Goal: Task Accomplishment & Management: Manage account settings

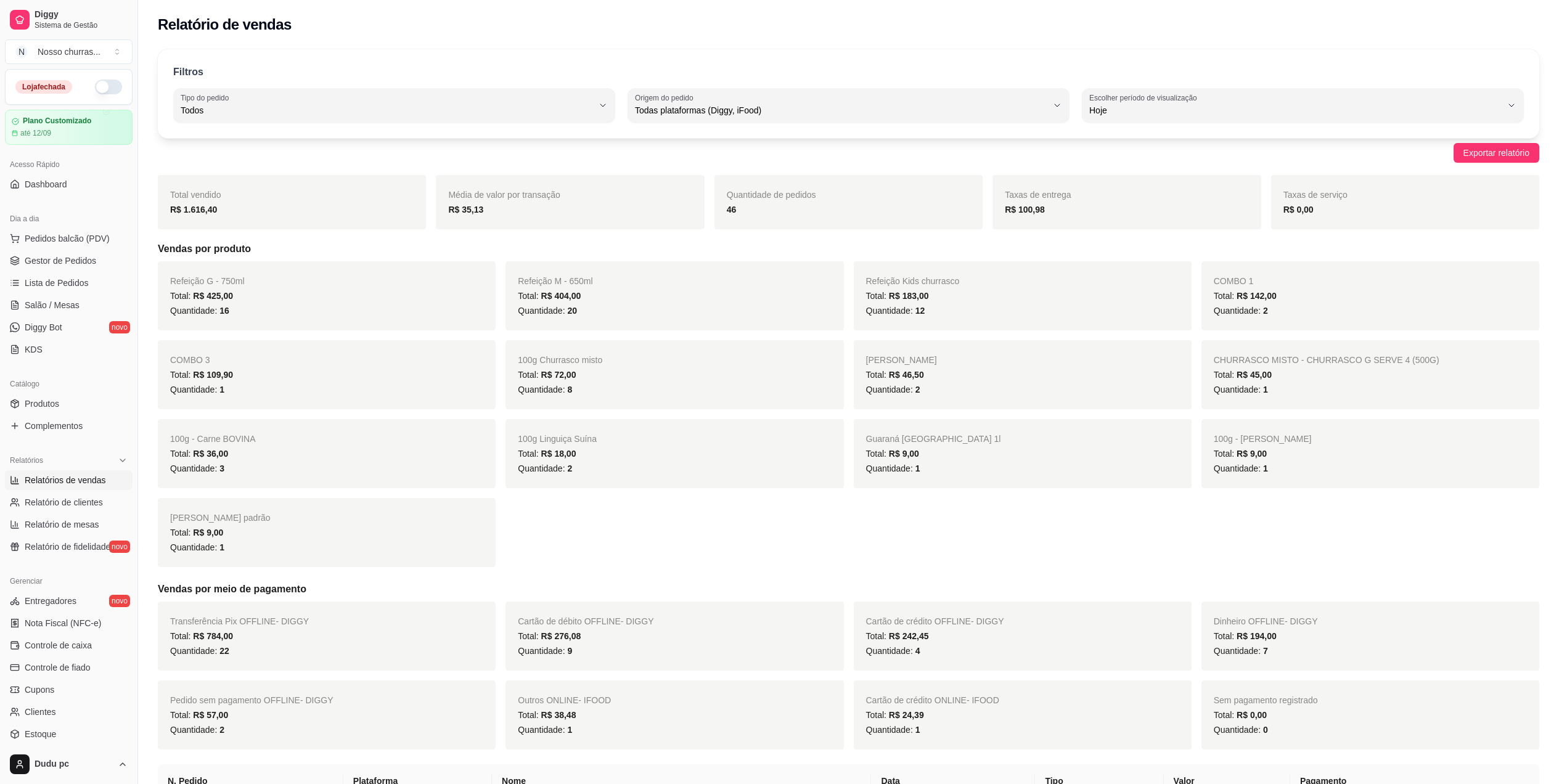
select select "ALL"
select select "0"
click at [68, 246] on button "Pedidos balcão (PDV)" at bounding box center [68, 238] width 128 height 20
click at [62, 262] on img at bounding box center [103, 232] width 113 height 77
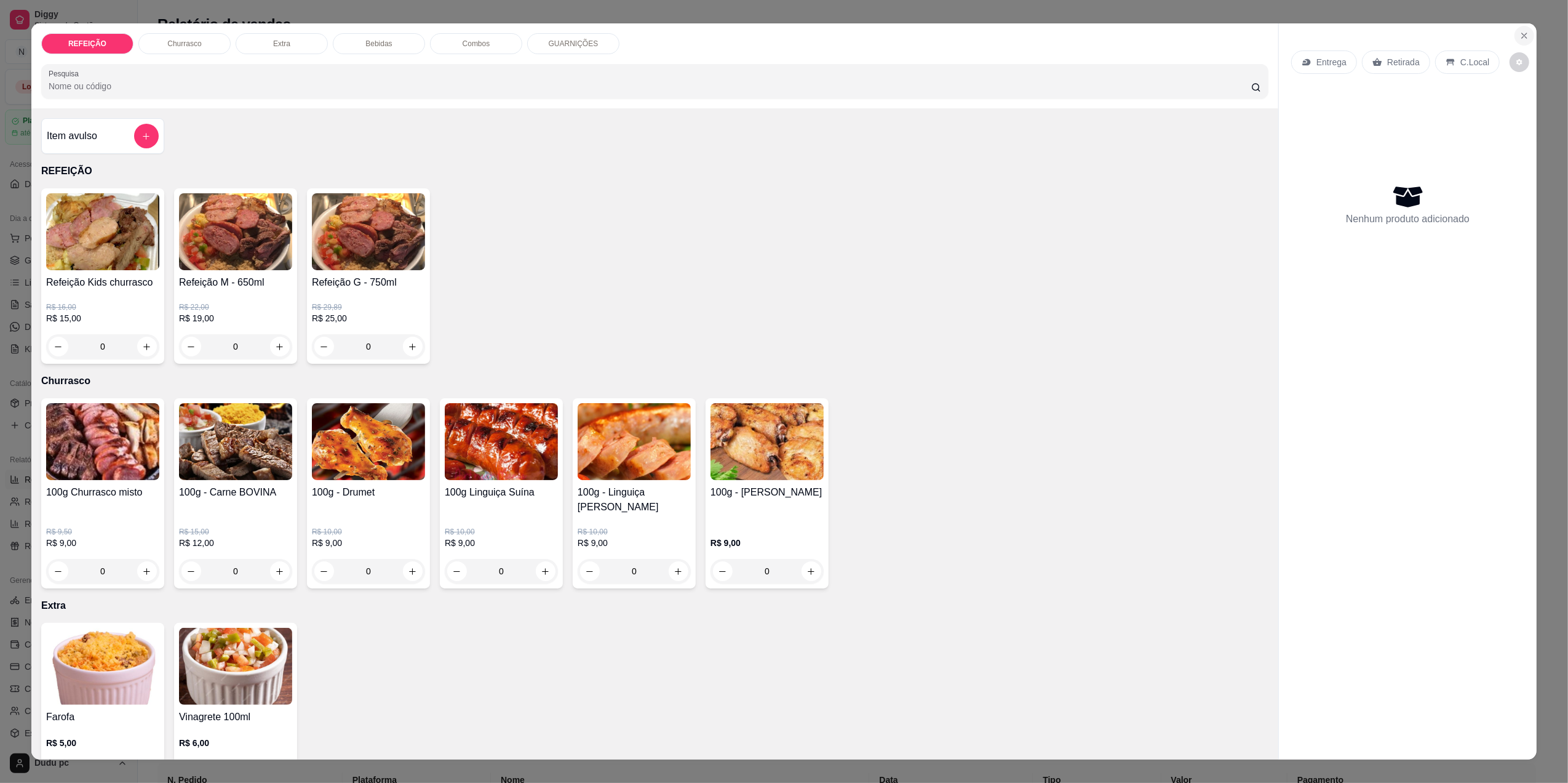
click at [1515, 33] on button "Close" at bounding box center [1524, 35] width 20 height 20
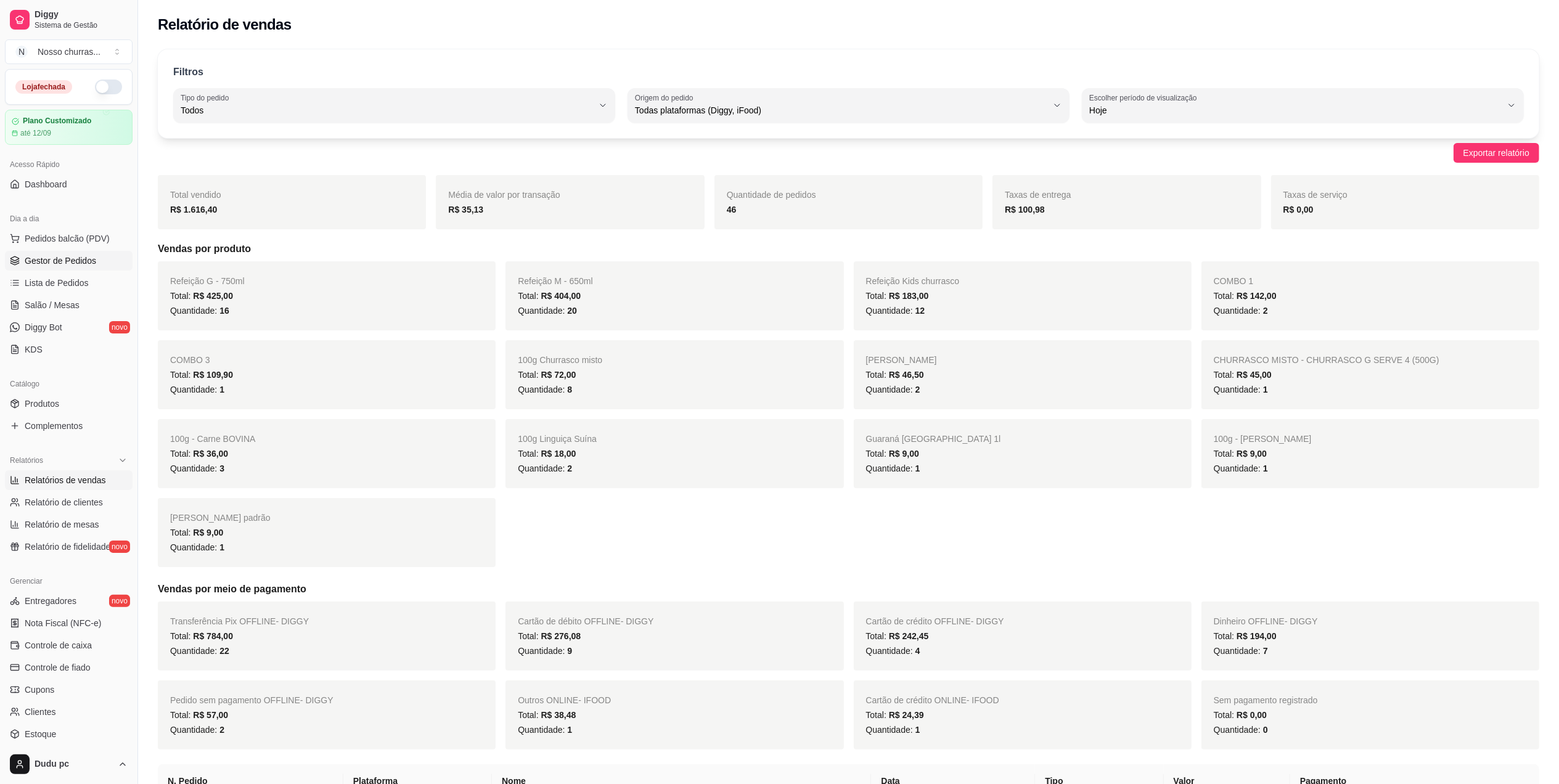
click at [62, 267] on span "Gestor de Pedidos" at bounding box center [61, 260] width 72 height 12
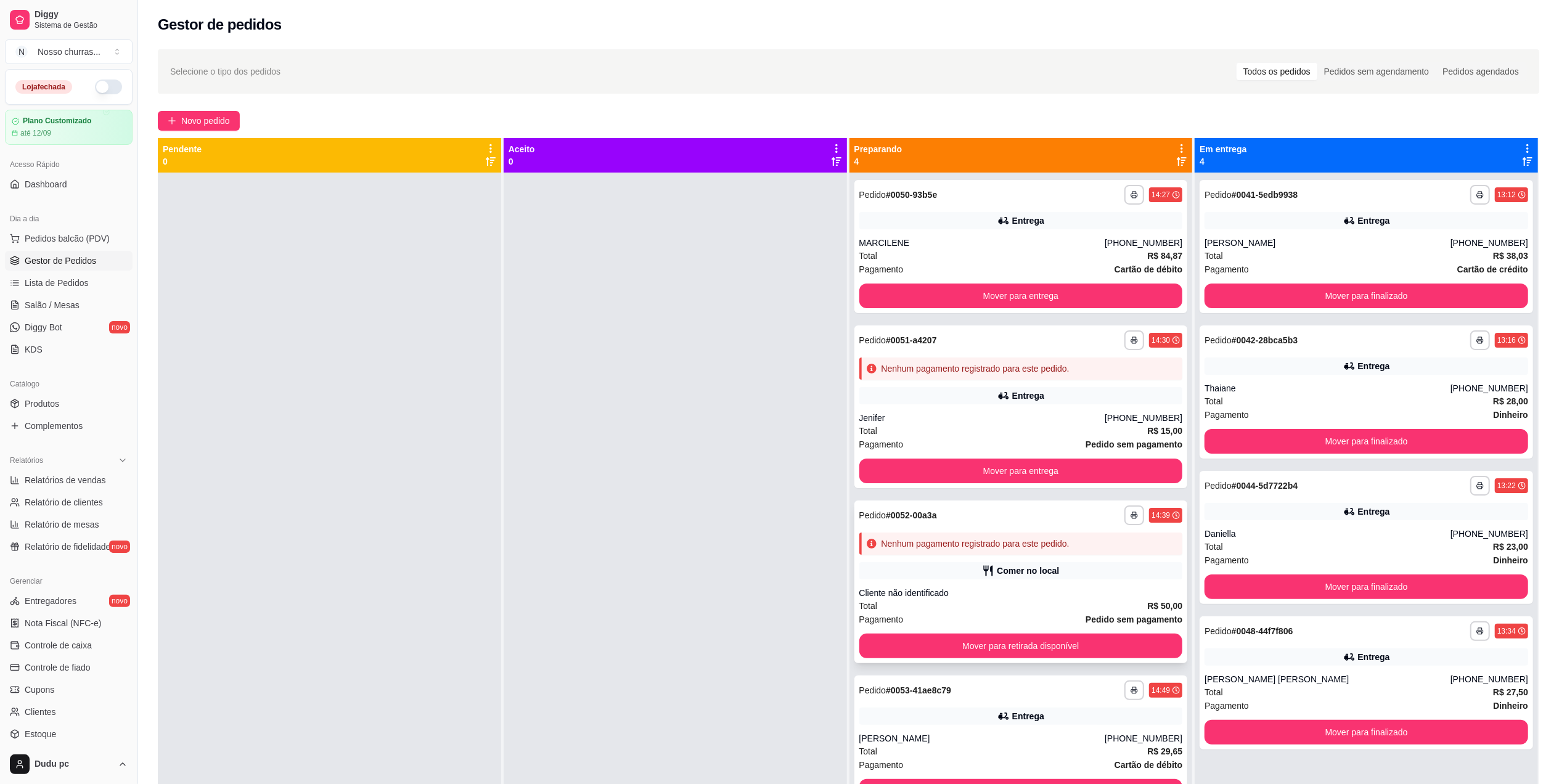
click at [1108, 553] on div "Nenhum pagamento registrado para este pedido." at bounding box center [1021, 543] width 324 height 22
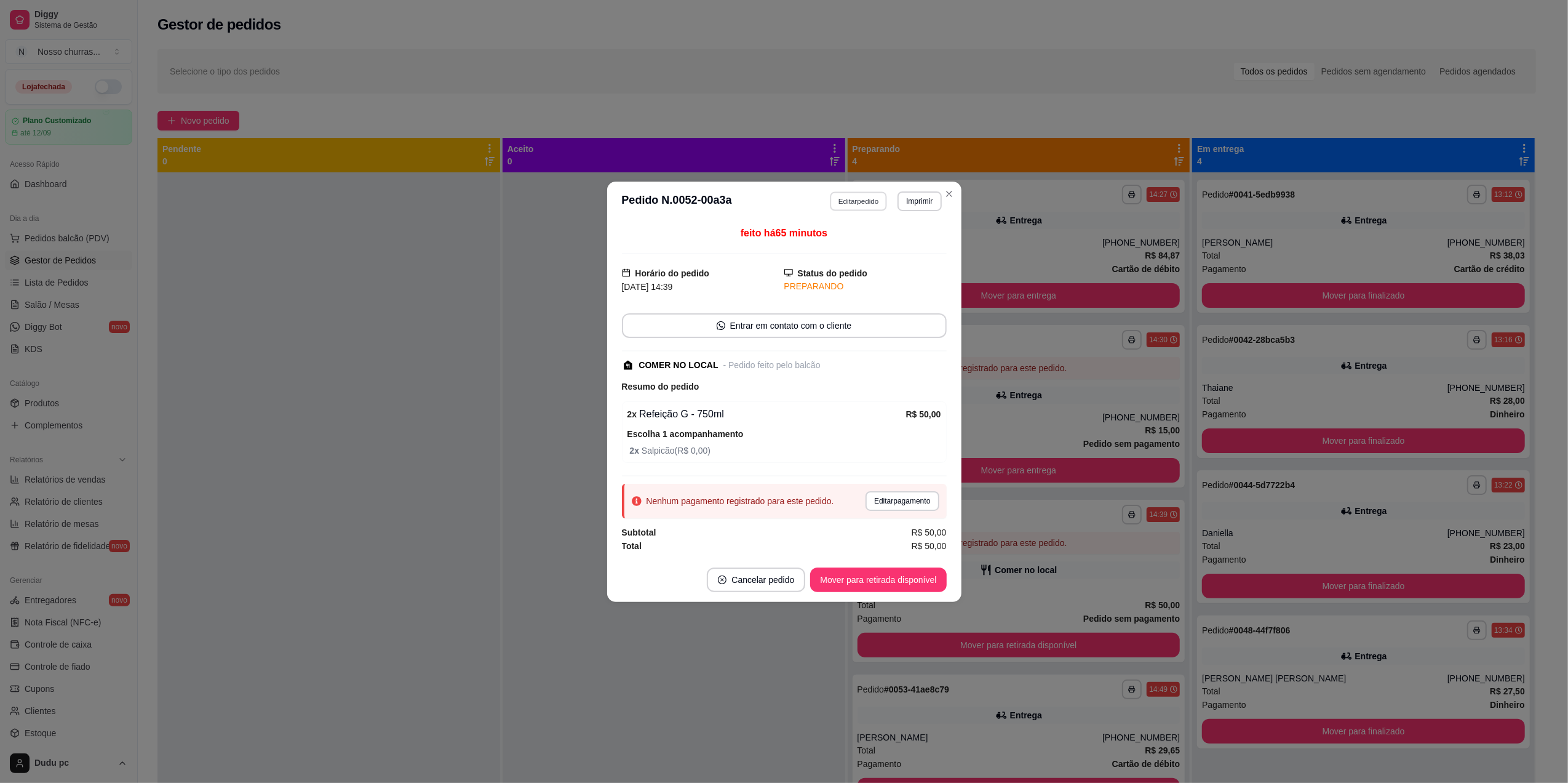
click at [861, 197] on button "Editar pedido" at bounding box center [858, 201] width 57 height 19
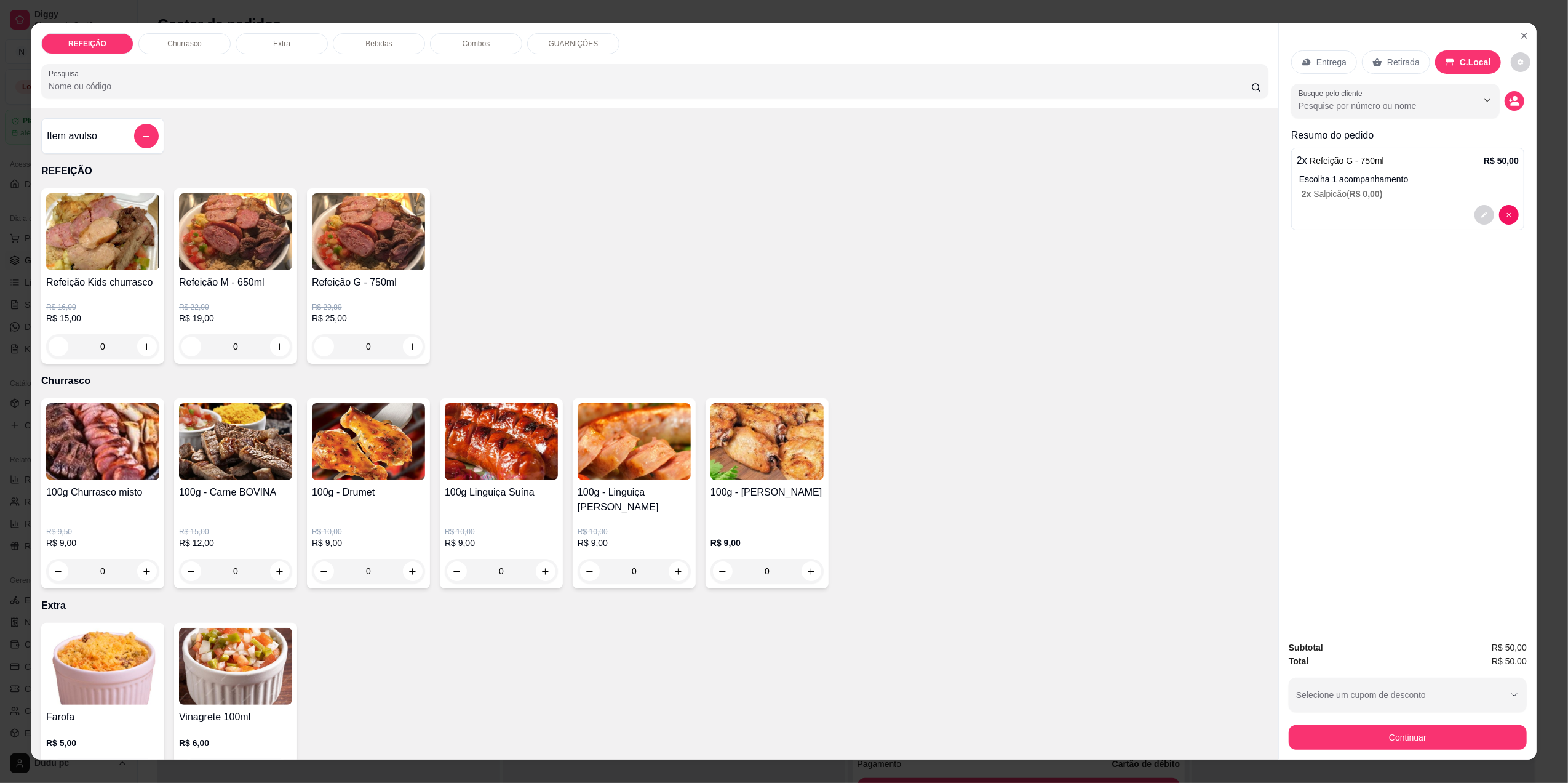
click at [379, 56] on div "REFEIÇÃO Churrasco Extra Bebidas Combos GUARNIÇÕES Pesquisa" at bounding box center [655, 65] width 1248 height 85
click at [380, 48] on p "Bebidas" at bounding box center [379, 44] width 26 height 10
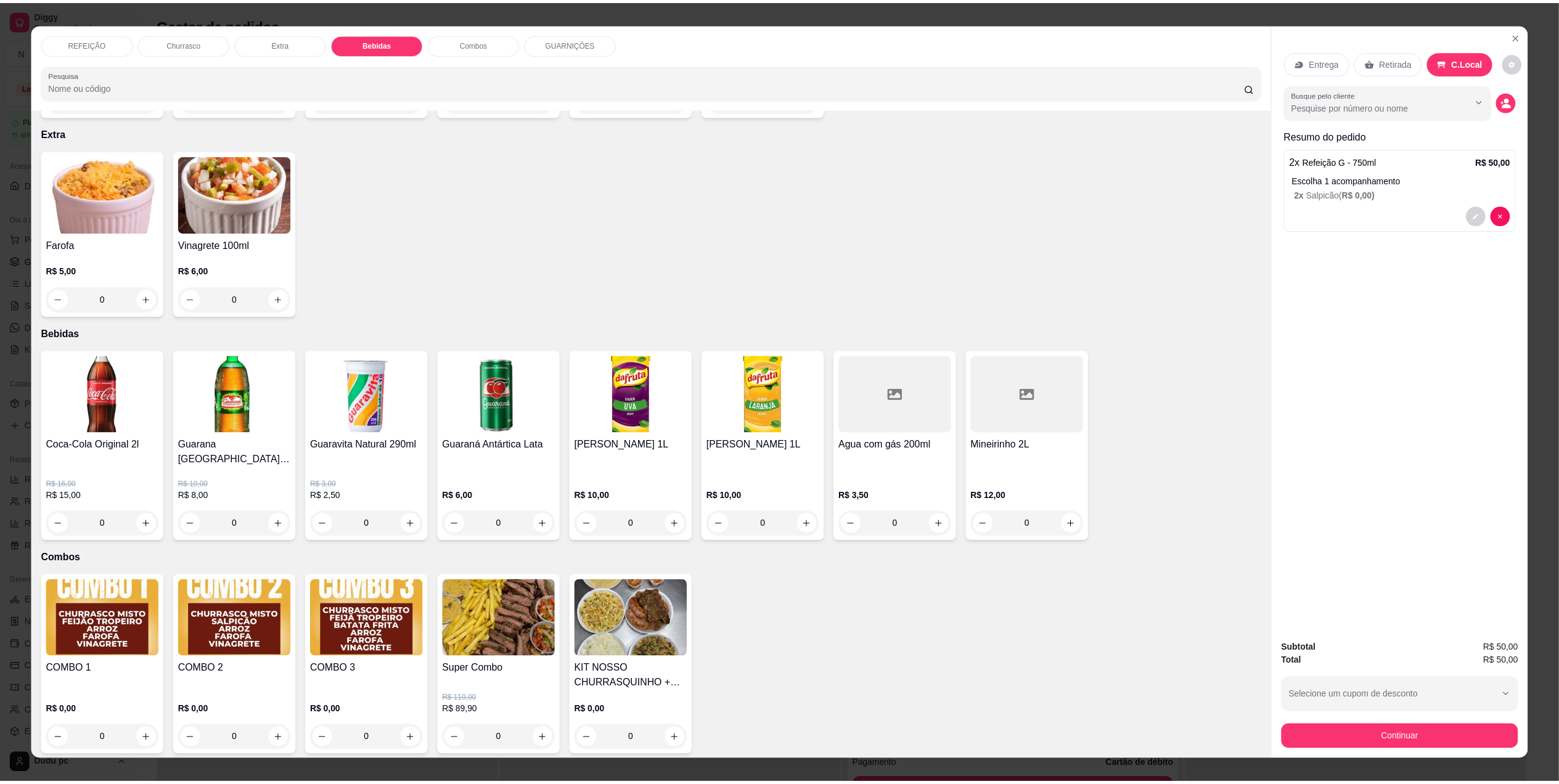
scroll to position [468, 0]
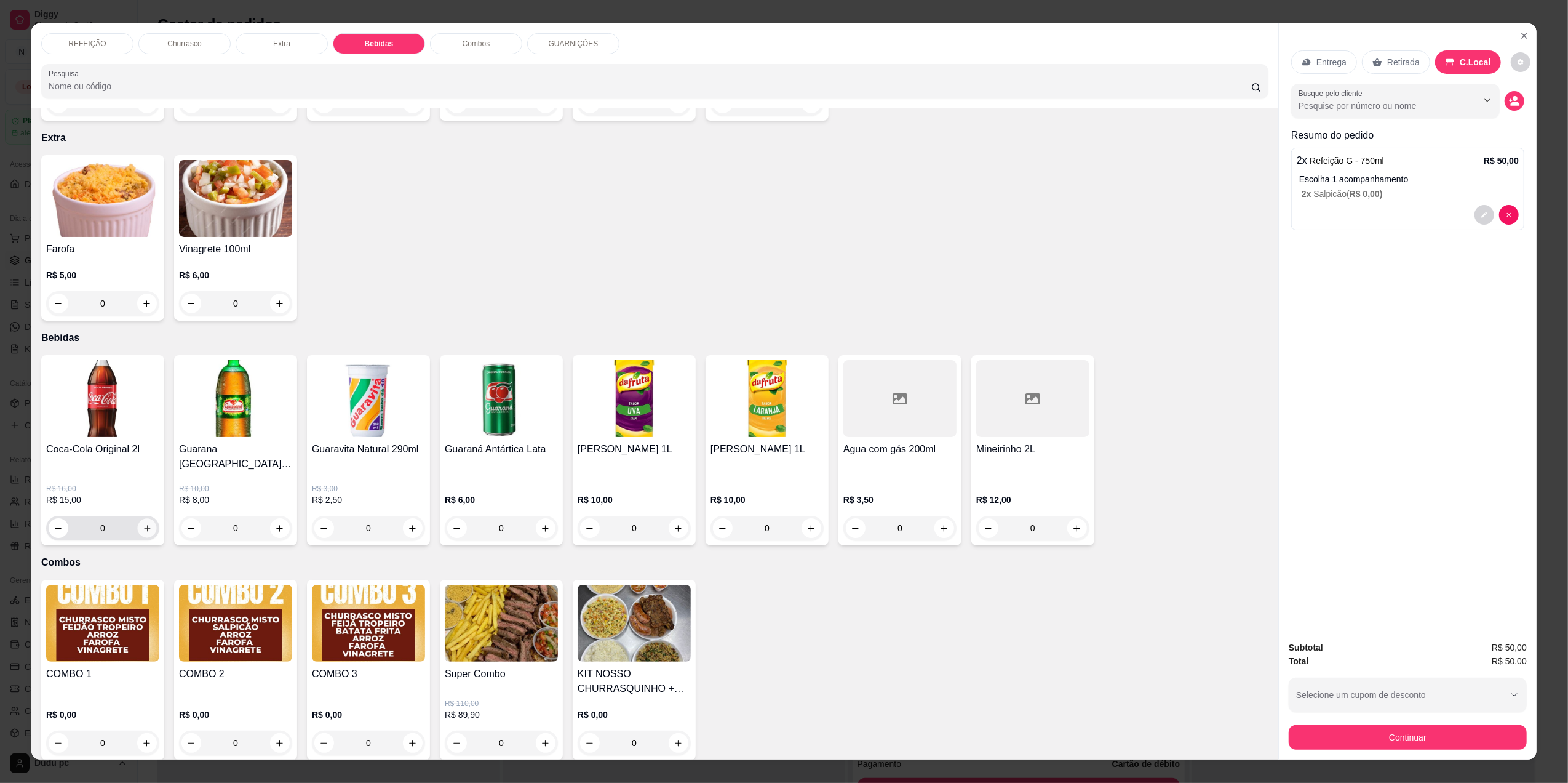
click at [143, 524] on icon "increase-product-quantity" at bounding box center [147, 528] width 9 height 9
type input "1"
click at [1350, 735] on button "Continuar" at bounding box center [1408, 737] width 231 height 24
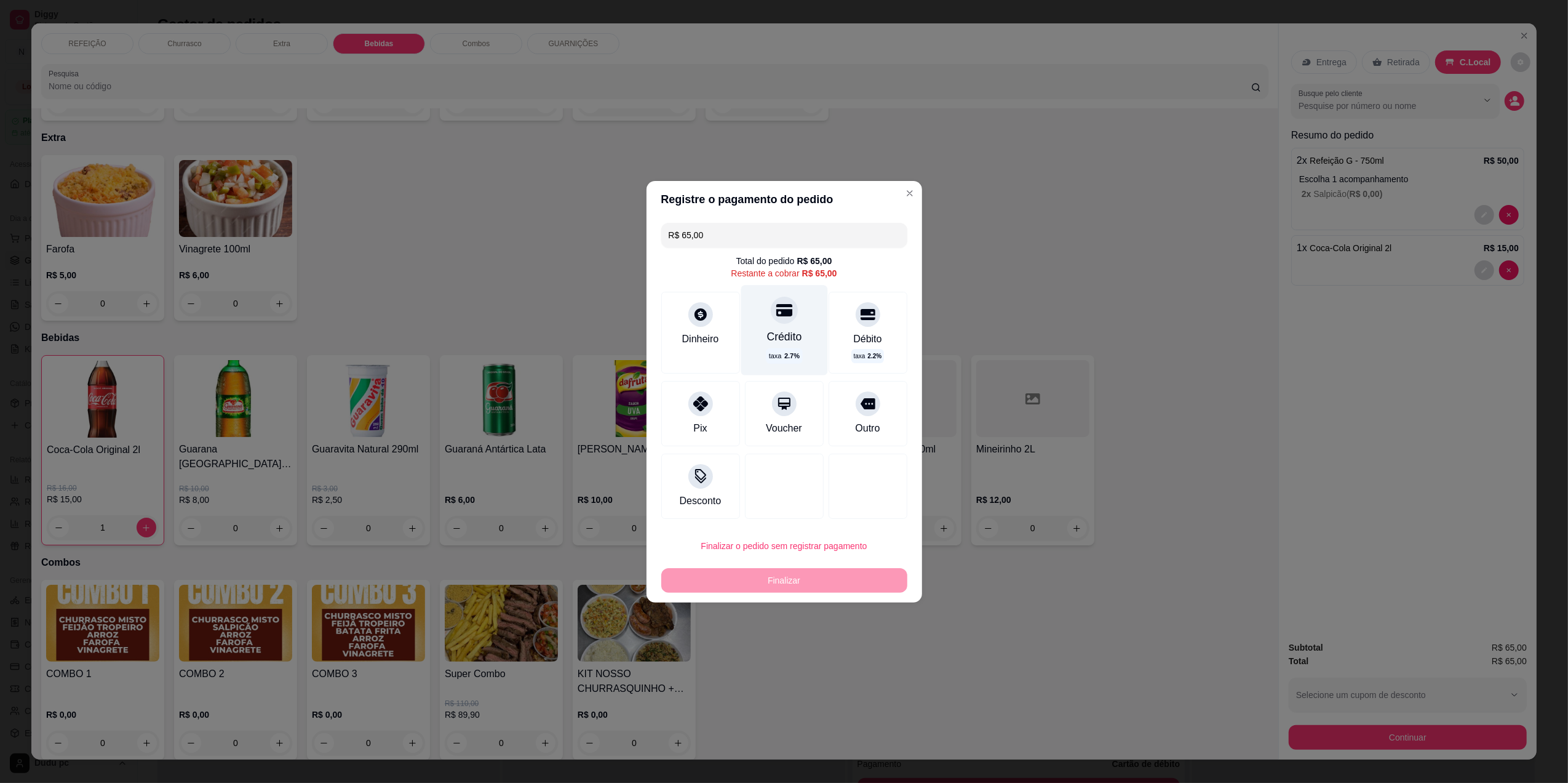
click at [774, 330] on div "Crédito" at bounding box center [784, 337] width 35 height 16
type input "R$ 0,00"
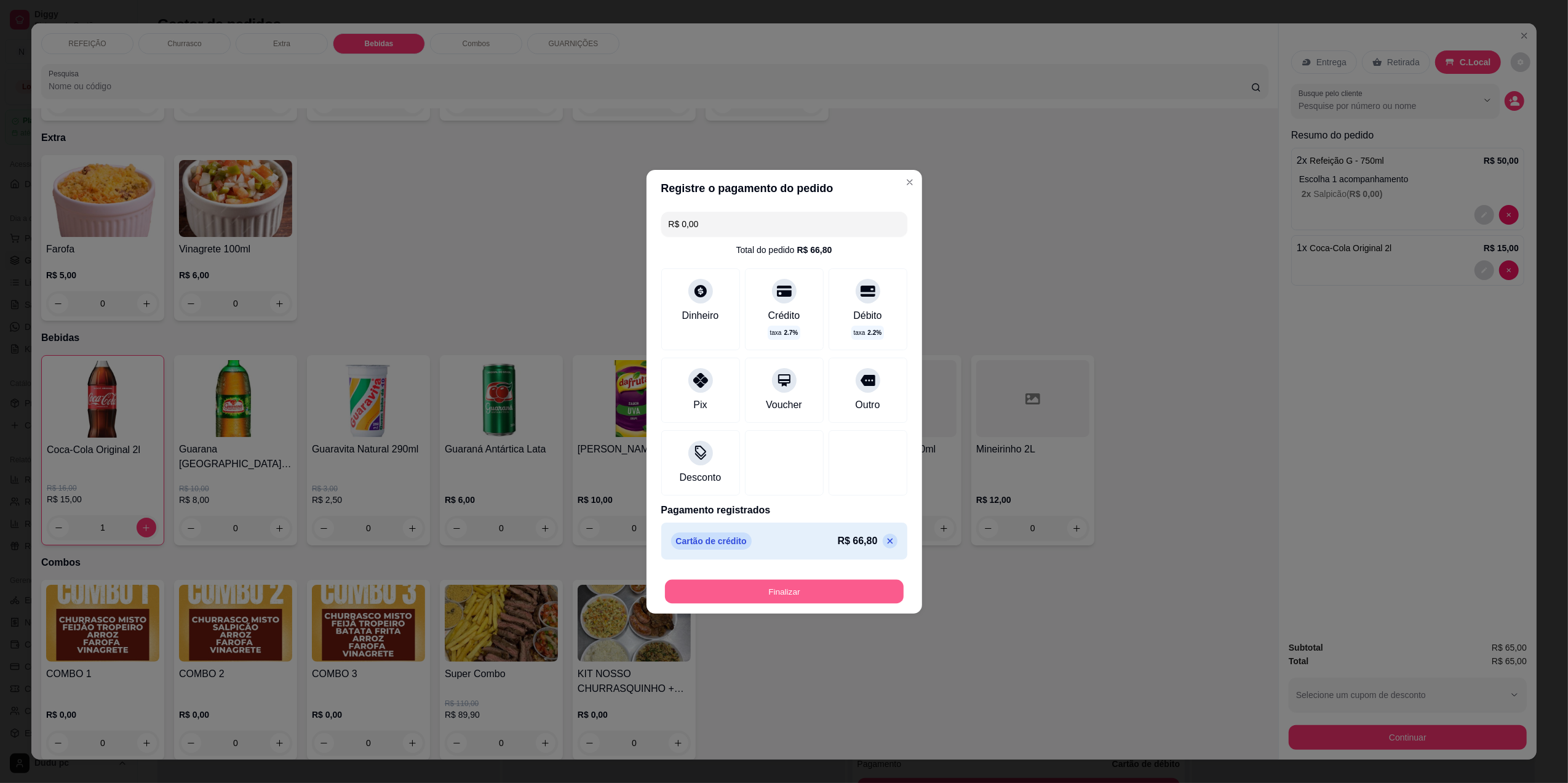
click at [733, 584] on button "Finalizar" at bounding box center [784, 592] width 238 height 24
type input "0"
type input "-R$ 65,00"
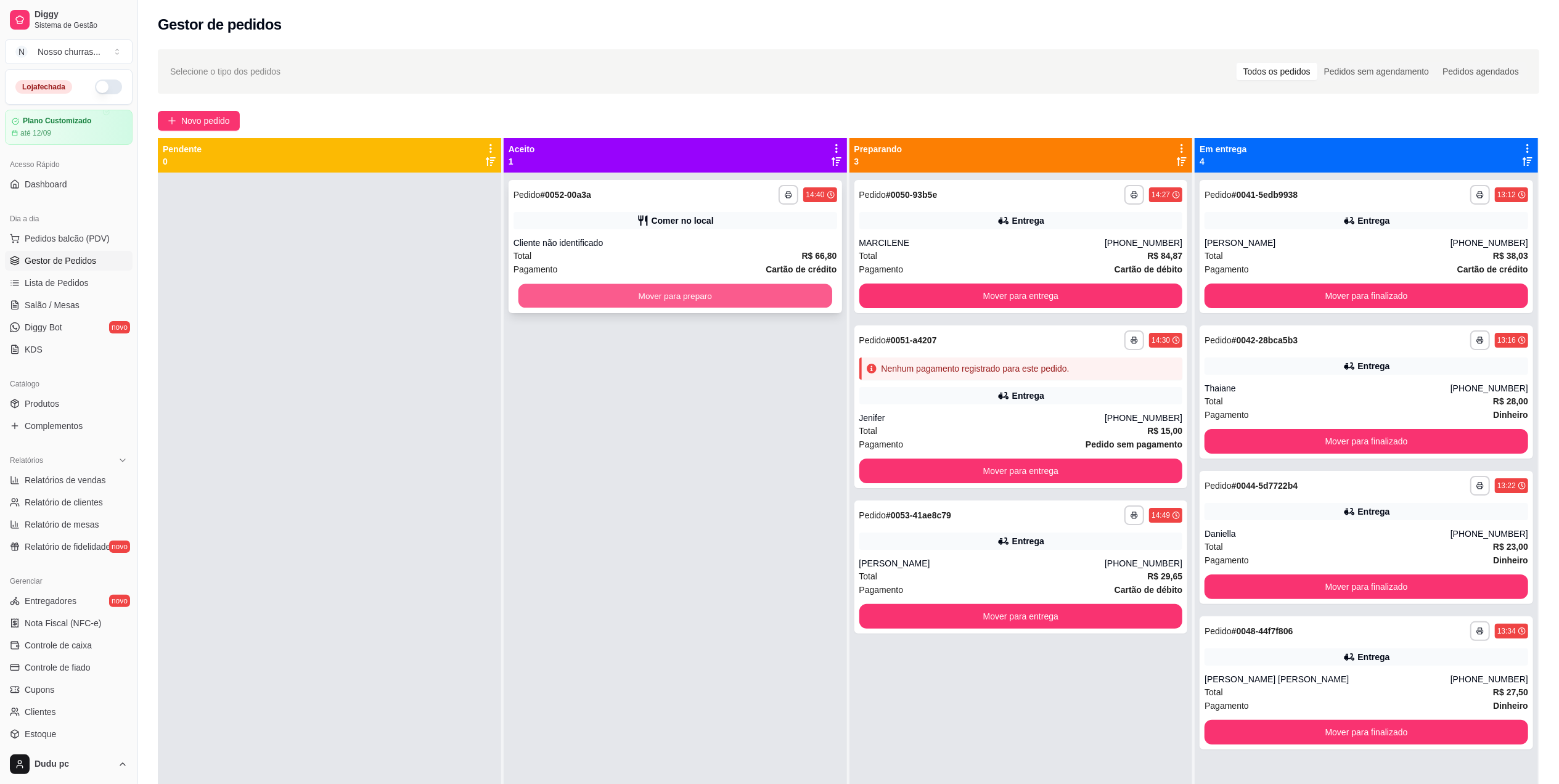
click at [645, 294] on button "Mover para preparo" at bounding box center [675, 296] width 314 height 24
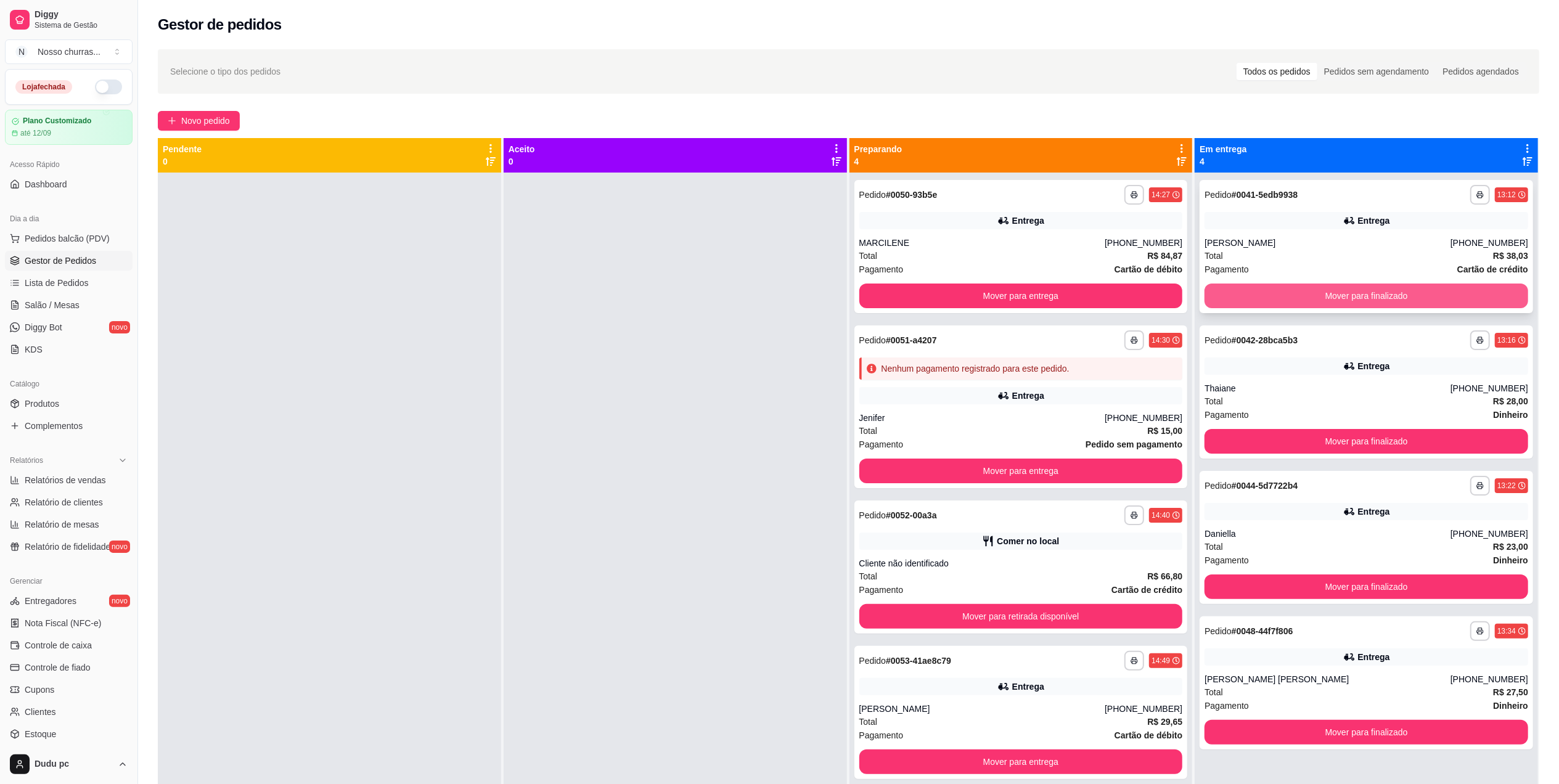
click at [1239, 296] on button "Mover para finalizado" at bounding box center [1366, 295] width 324 height 25
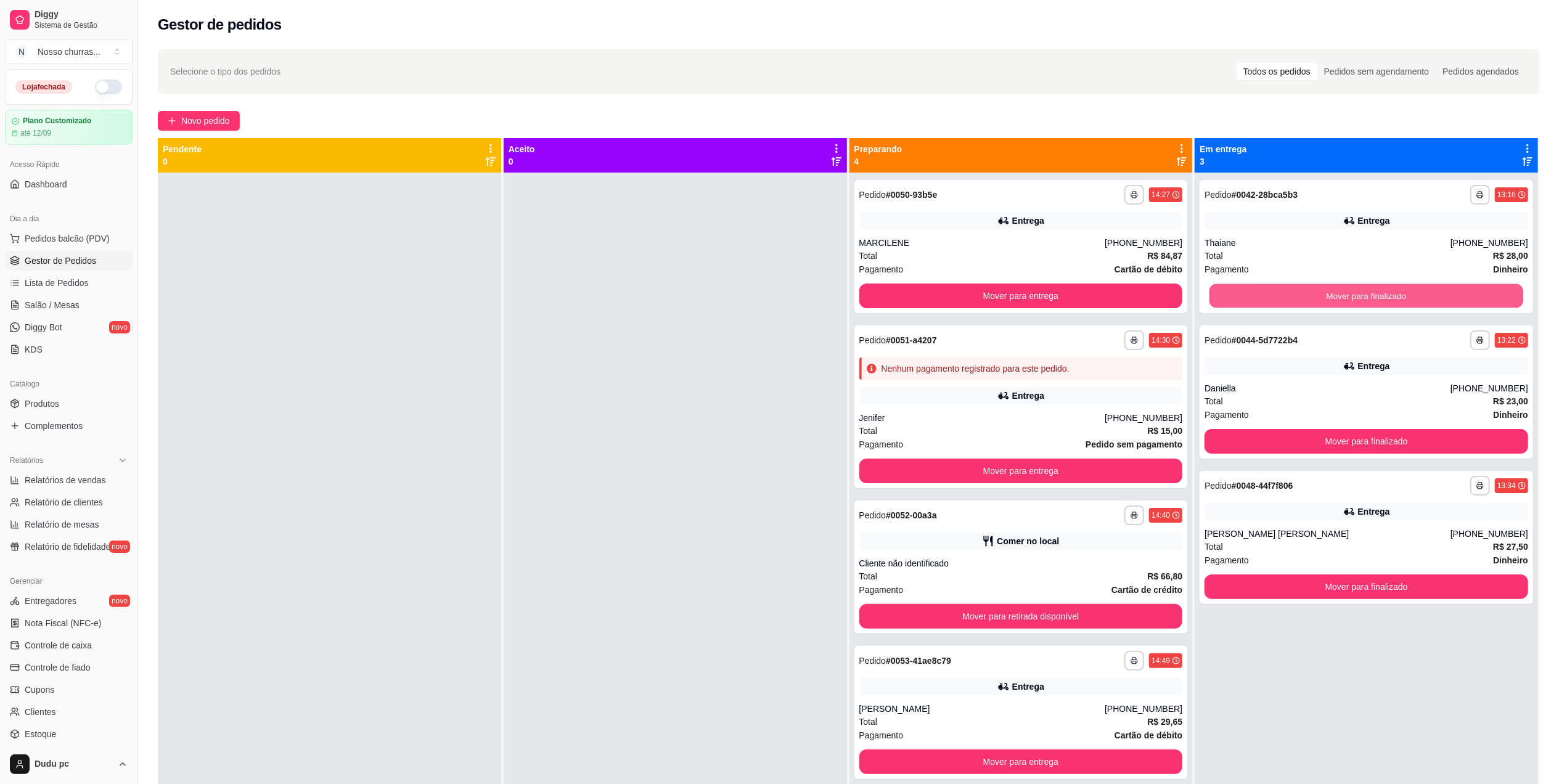
click at [1239, 296] on button "Mover para finalizado" at bounding box center [1366, 296] width 314 height 24
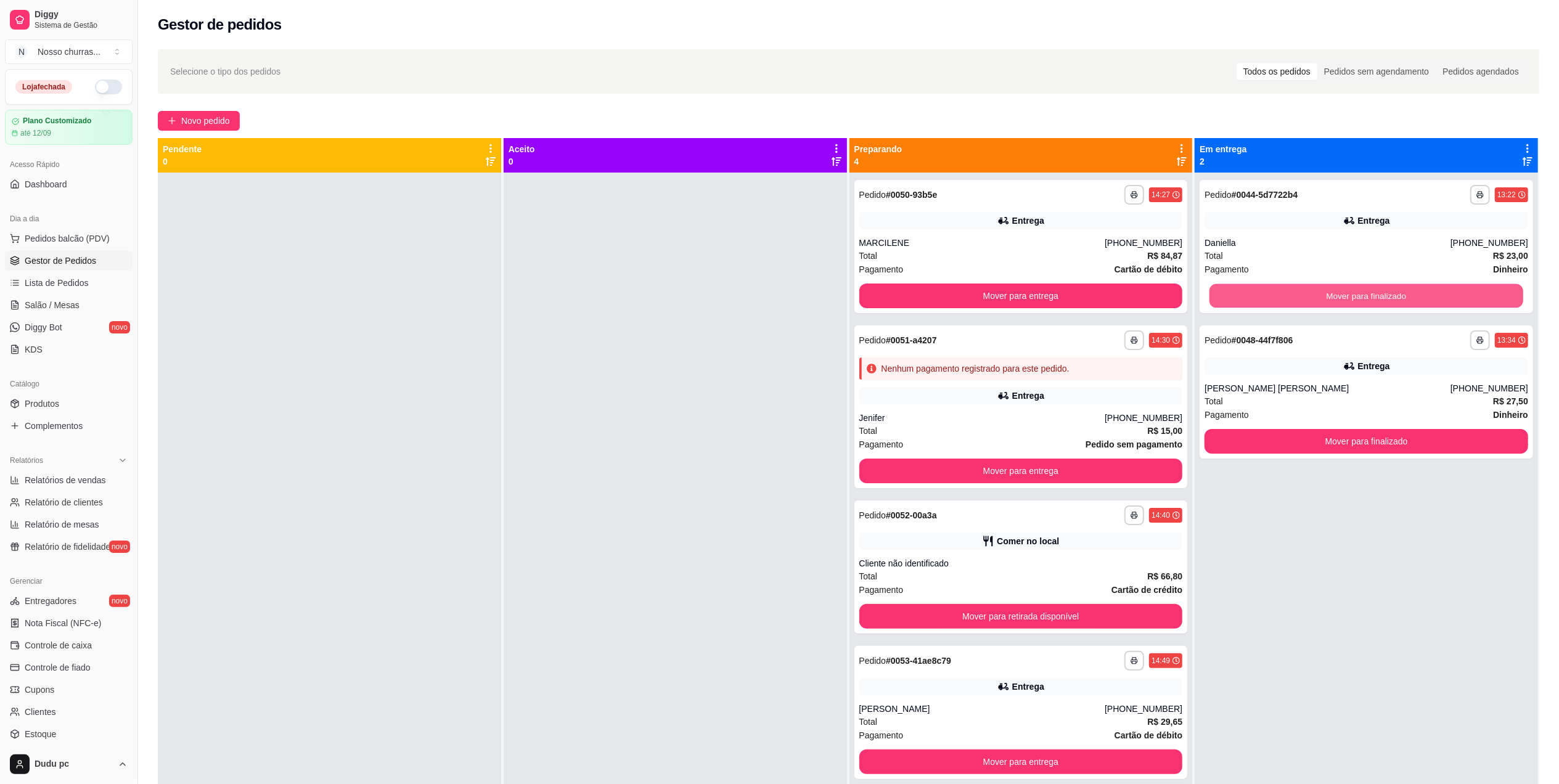
click at [1239, 296] on button "Mover para finalizado" at bounding box center [1366, 296] width 314 height 24
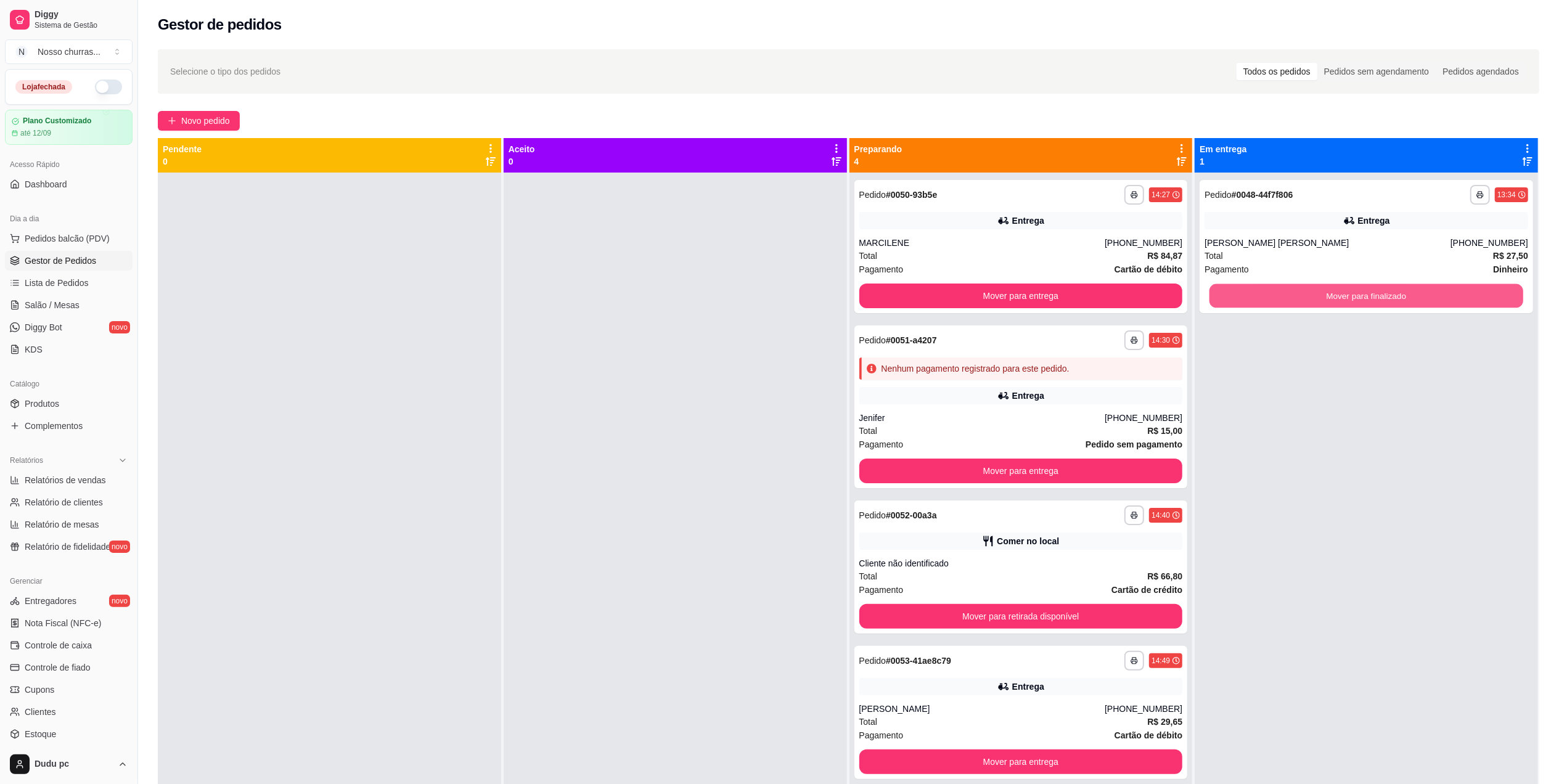
click at [1239, 296] on button "Mover para finalizado" at bounding box center [1366, 296] width 314 height 24
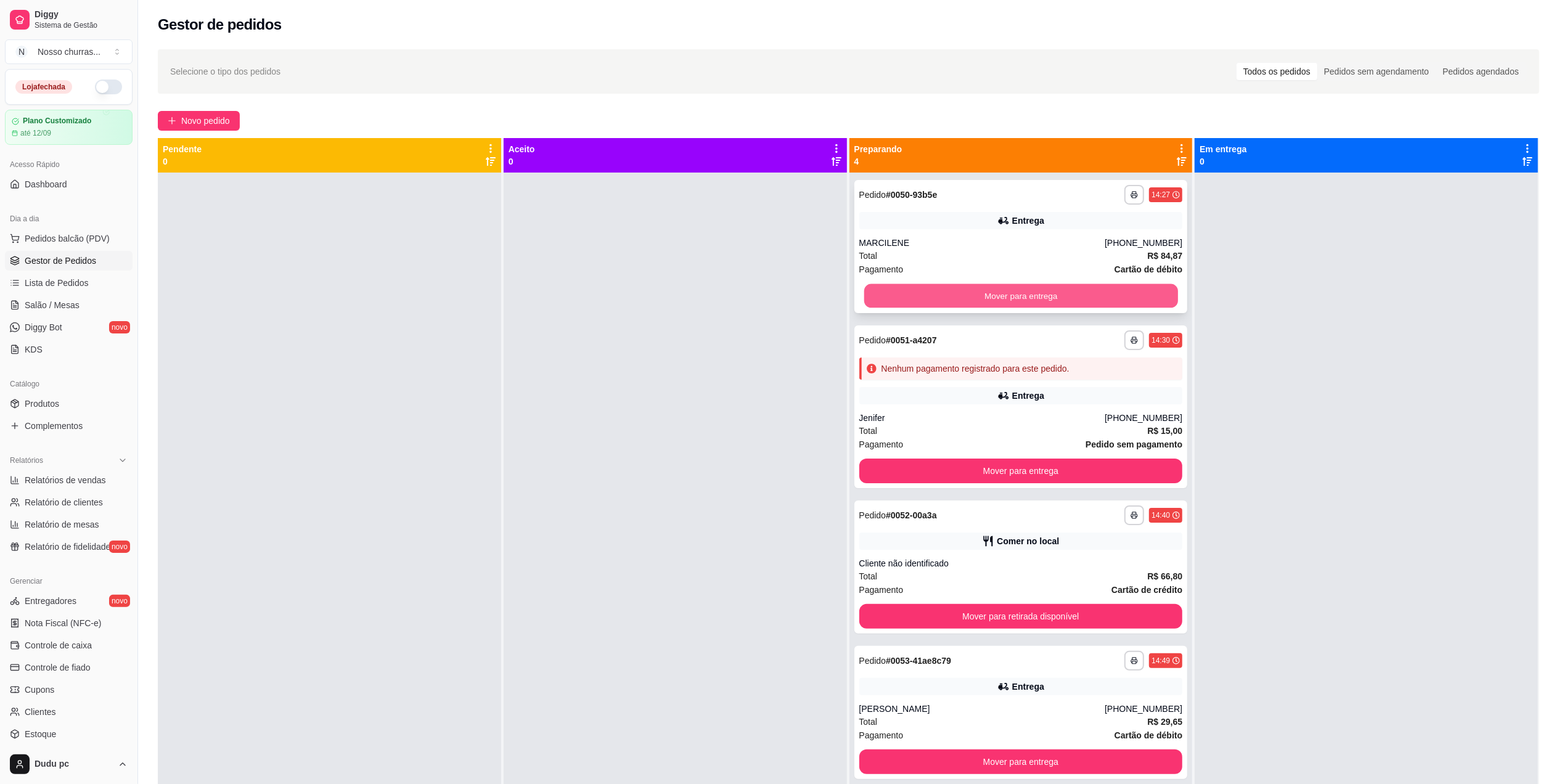
click at [1133, 294] on button "Mover para entrega" at bounding box center [1020, 296] width 314 height 24
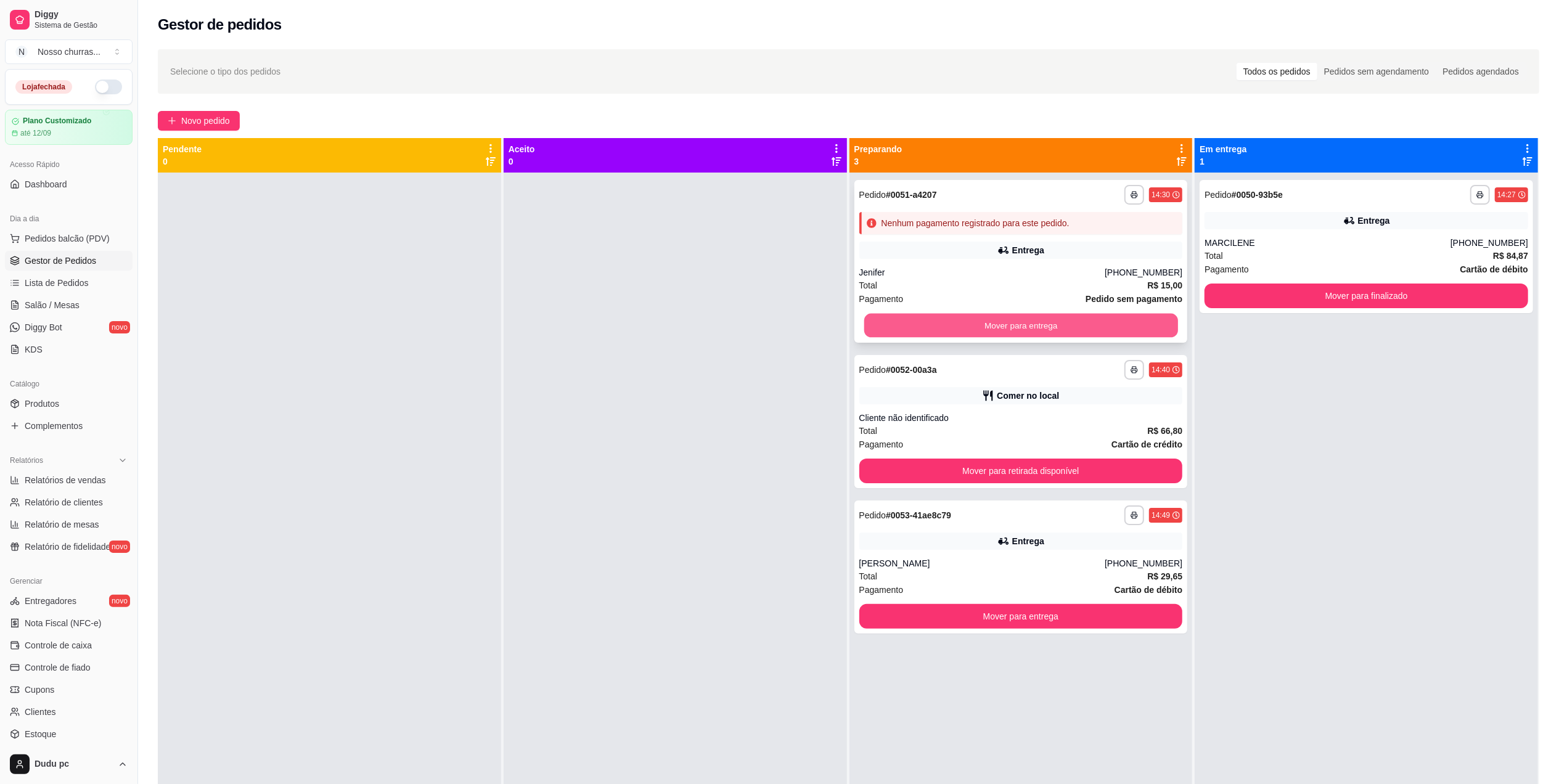
click at [1118, 326] on button "Mover para entrega" at bounding box center [1020, 326] width 314 height 24
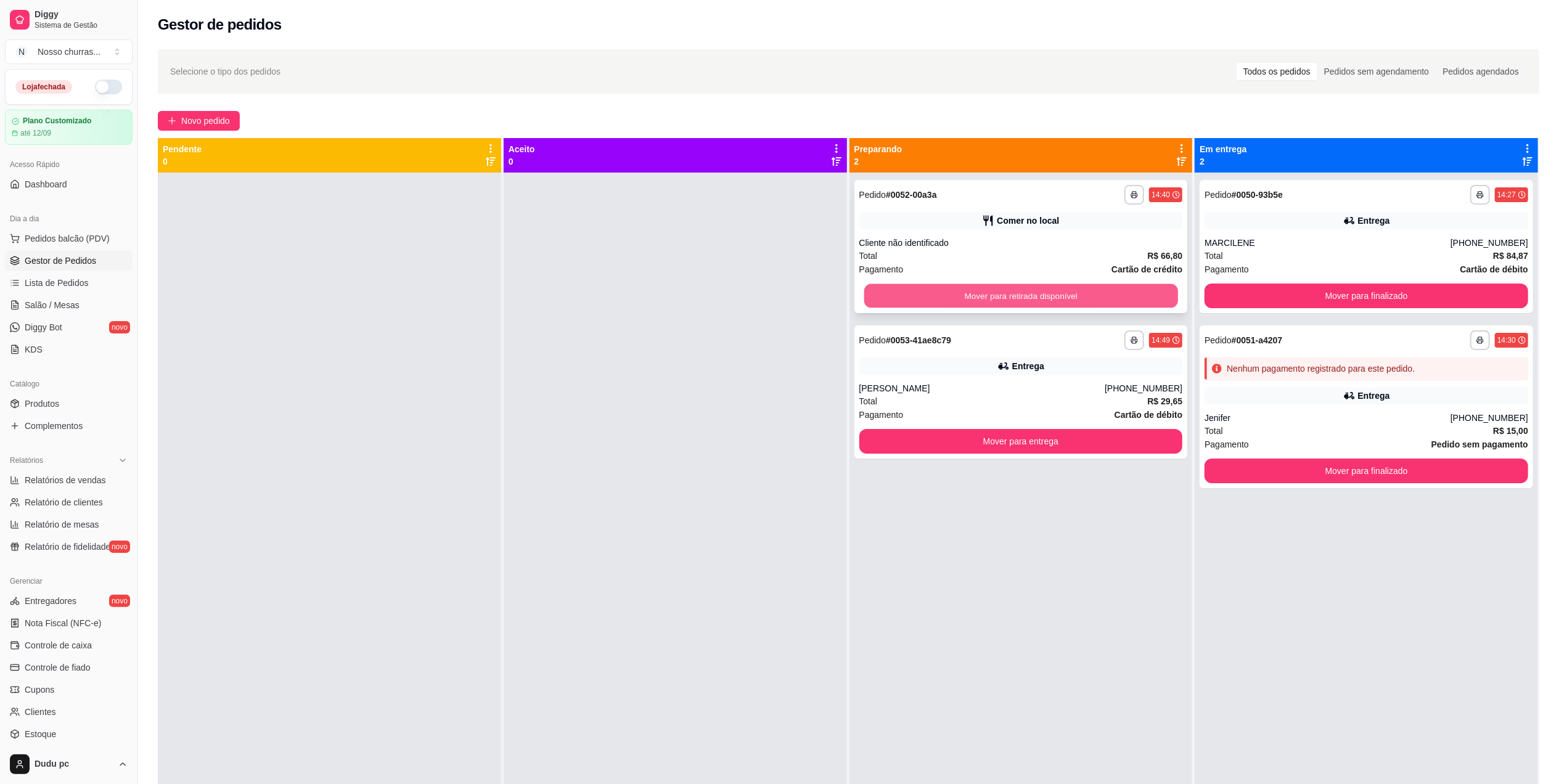
click at [1124, 301] on button "Mover para retirada disponível" at bounding box center [1020, 296] width 314 height 24
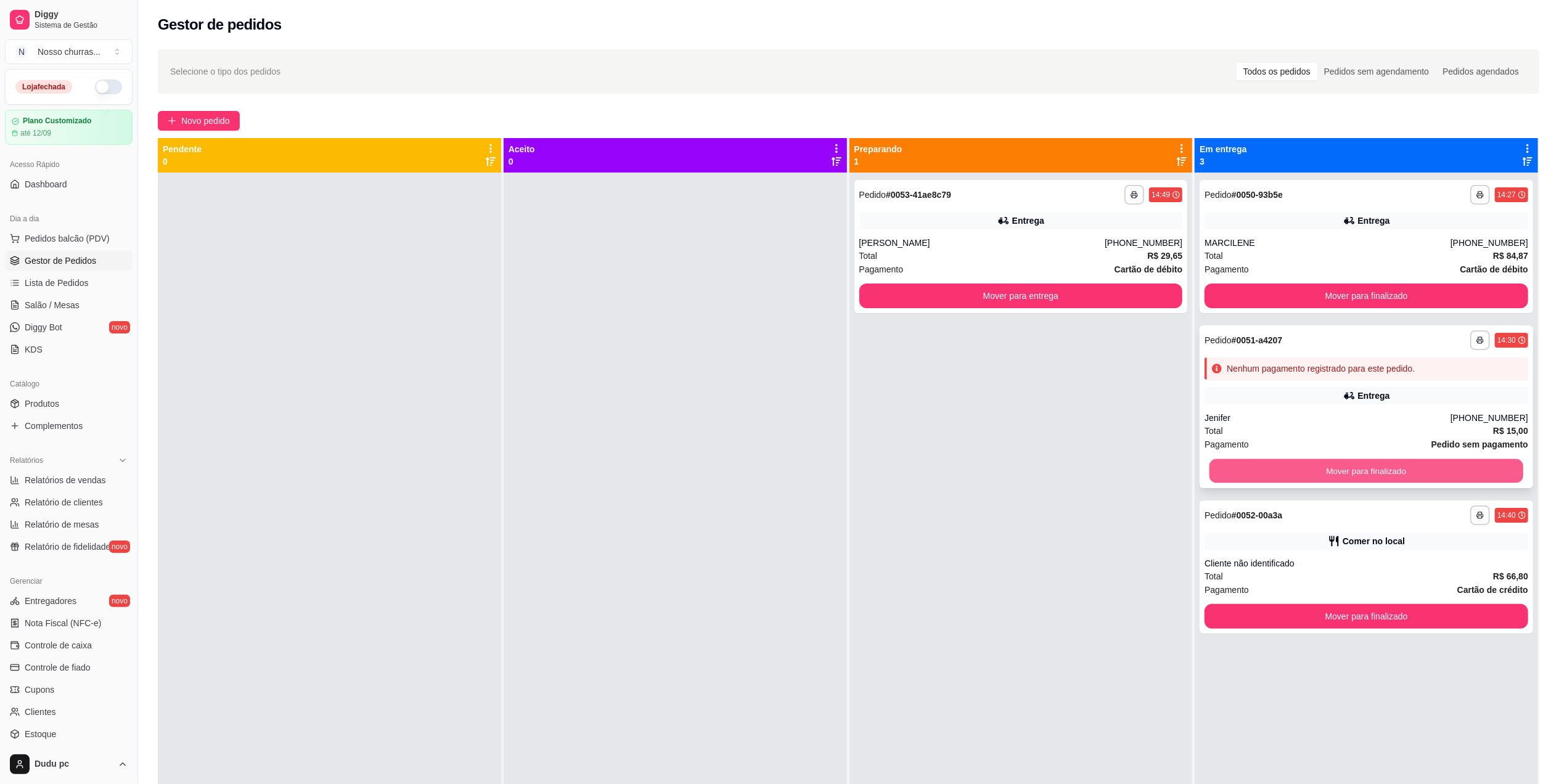
click at [1210, 466] on button "Mover para finalizado" at bounding box center [1366, 471] width 314 height 24
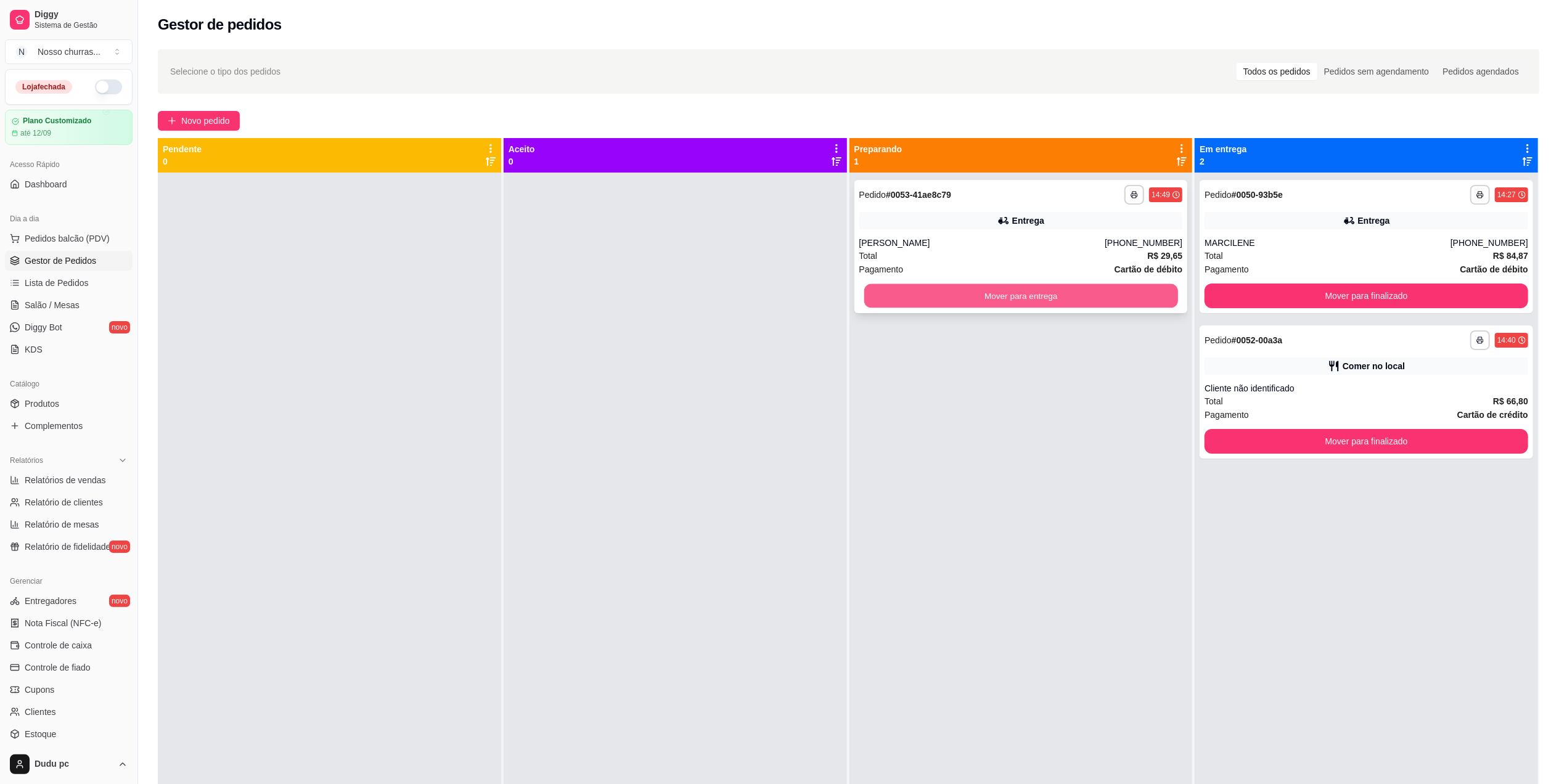
click at [1149, 301] on button "Mover para entrega" at bounding box center [1020, 296] width 314 height 24
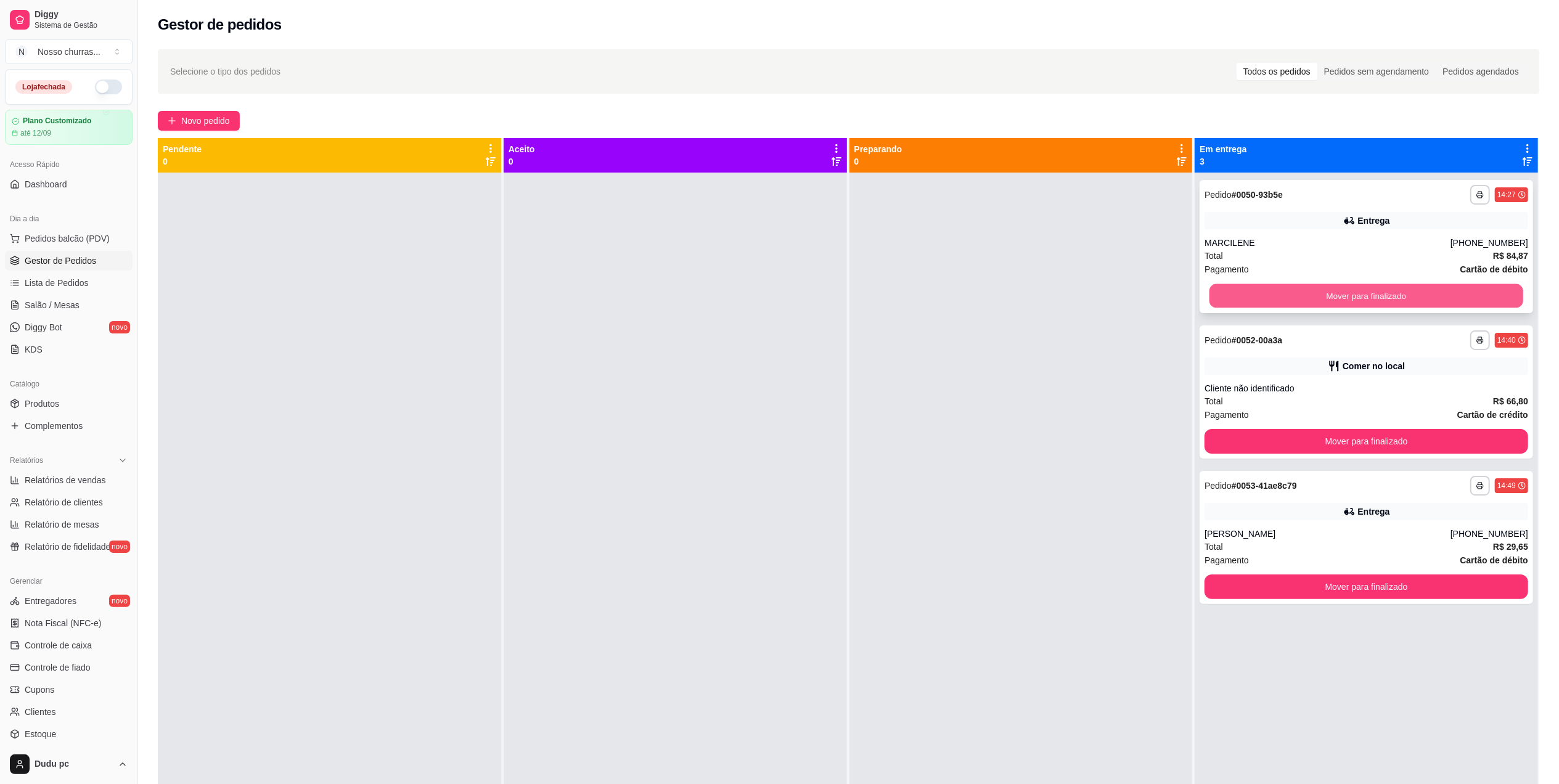
click at [1281, 300] on button "Mover para finalizado" at bounding box center [1366, 296] width 314 height 24
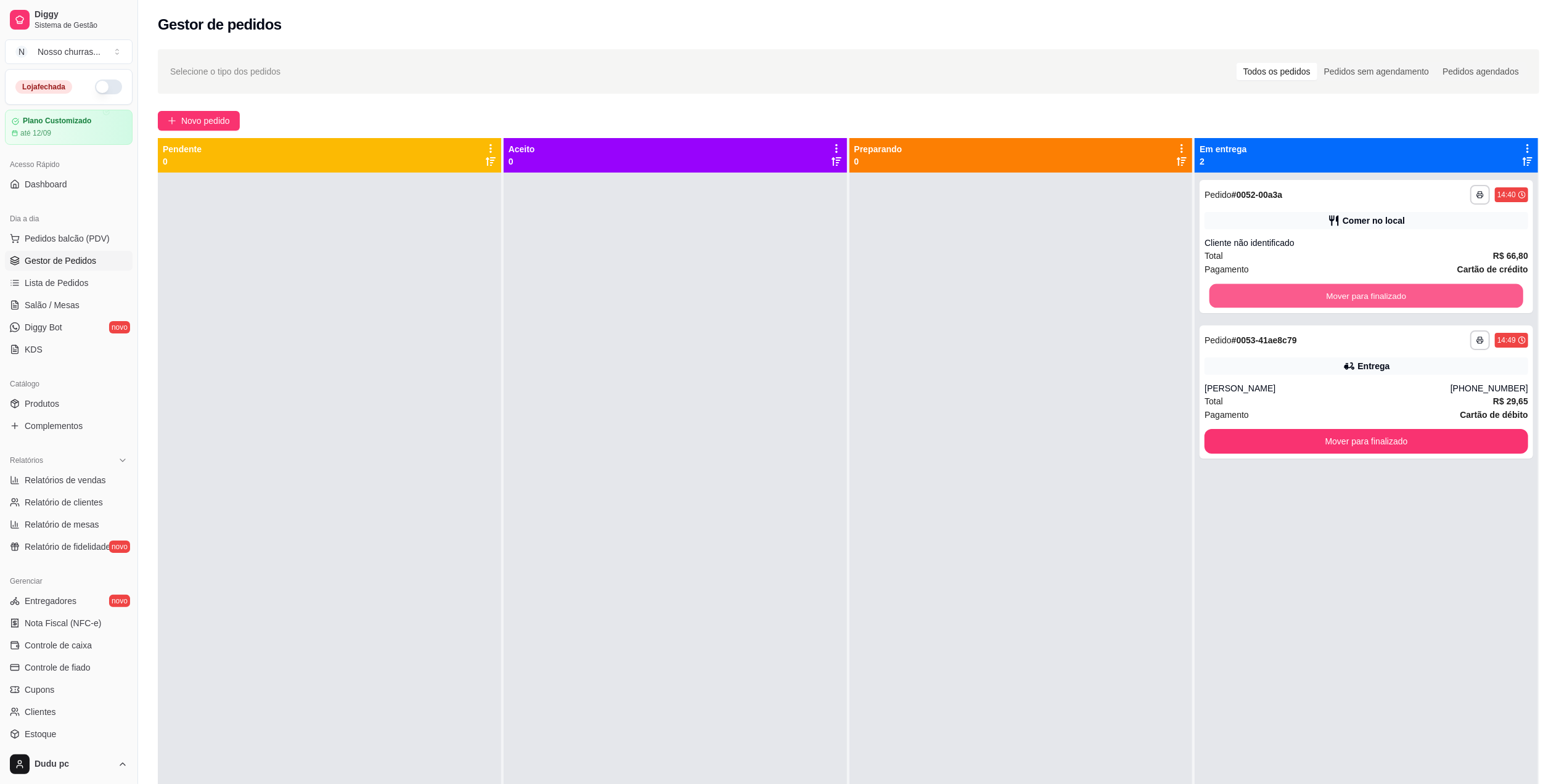
click at [1281, 300] on button "Mover para finalizado" at bounding box center [1366, 296] width 314 height 24
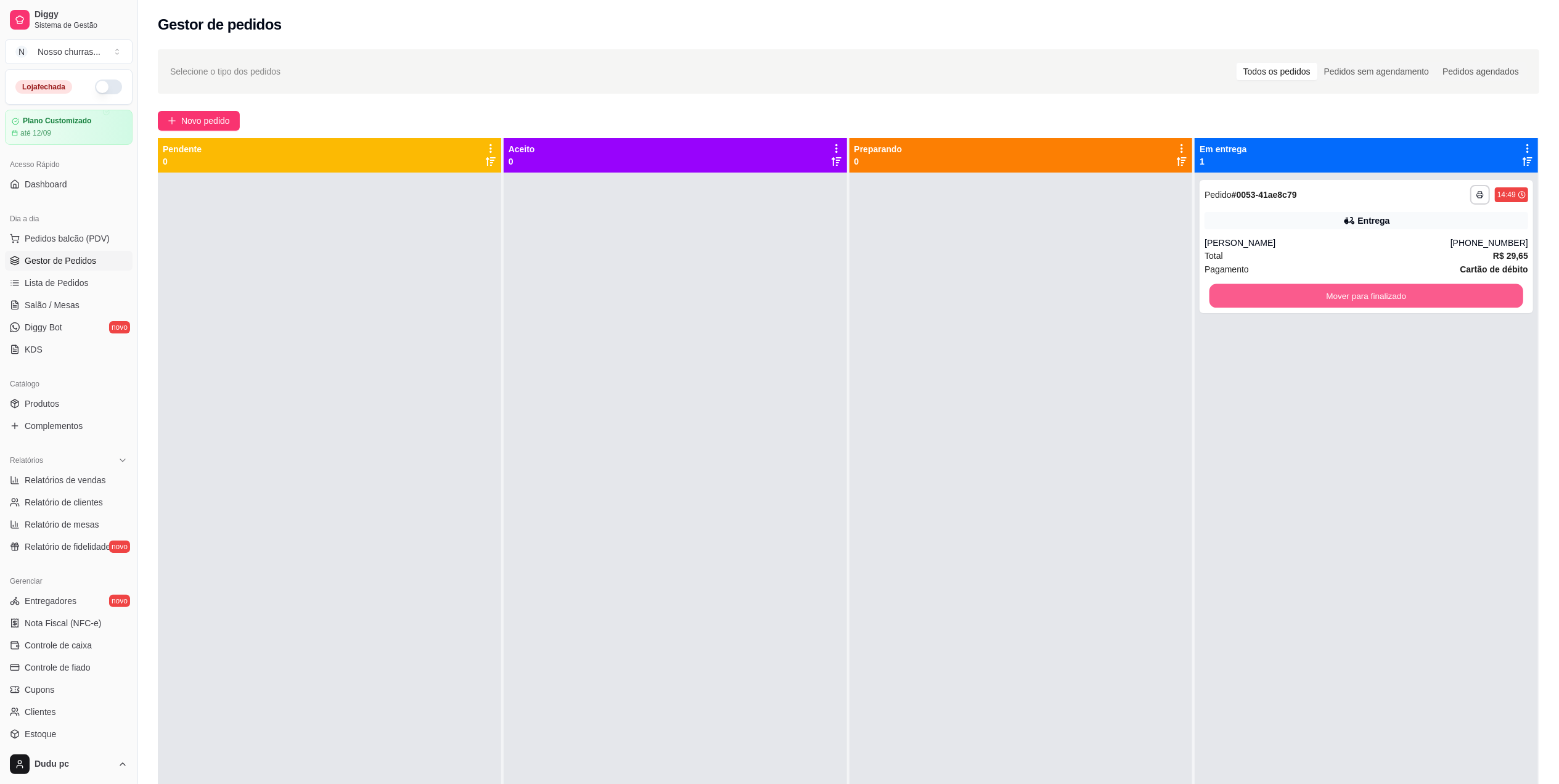
click at [1281, 300] on button "Mover para finalizado" at bounding box center [1366, 296] width 314 height 24
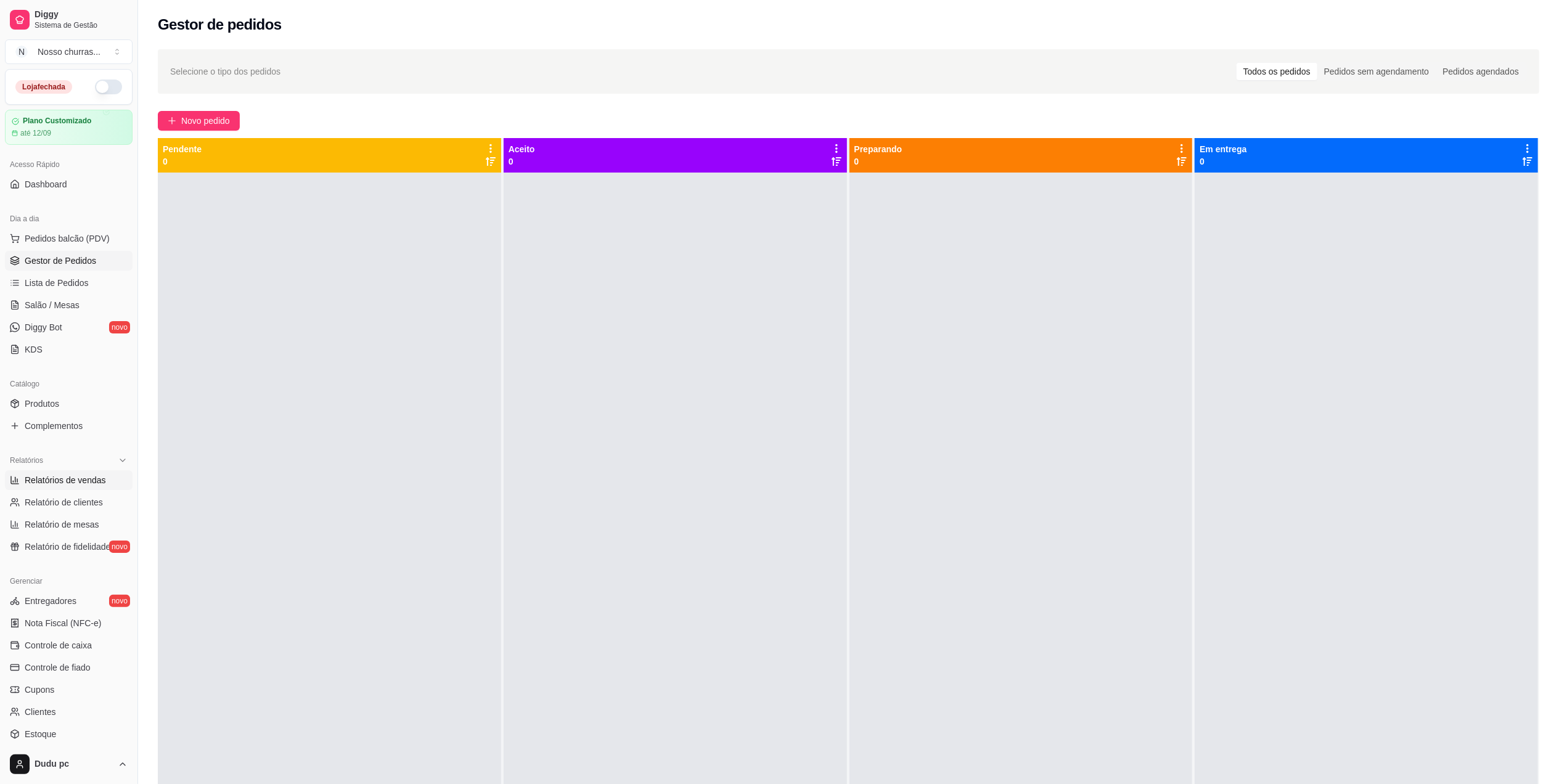
click at [40, 481] on span "Relatórios de vendas" at bounding box center [65, 480] width 81 height 12
select select "ALL"
select select "0"
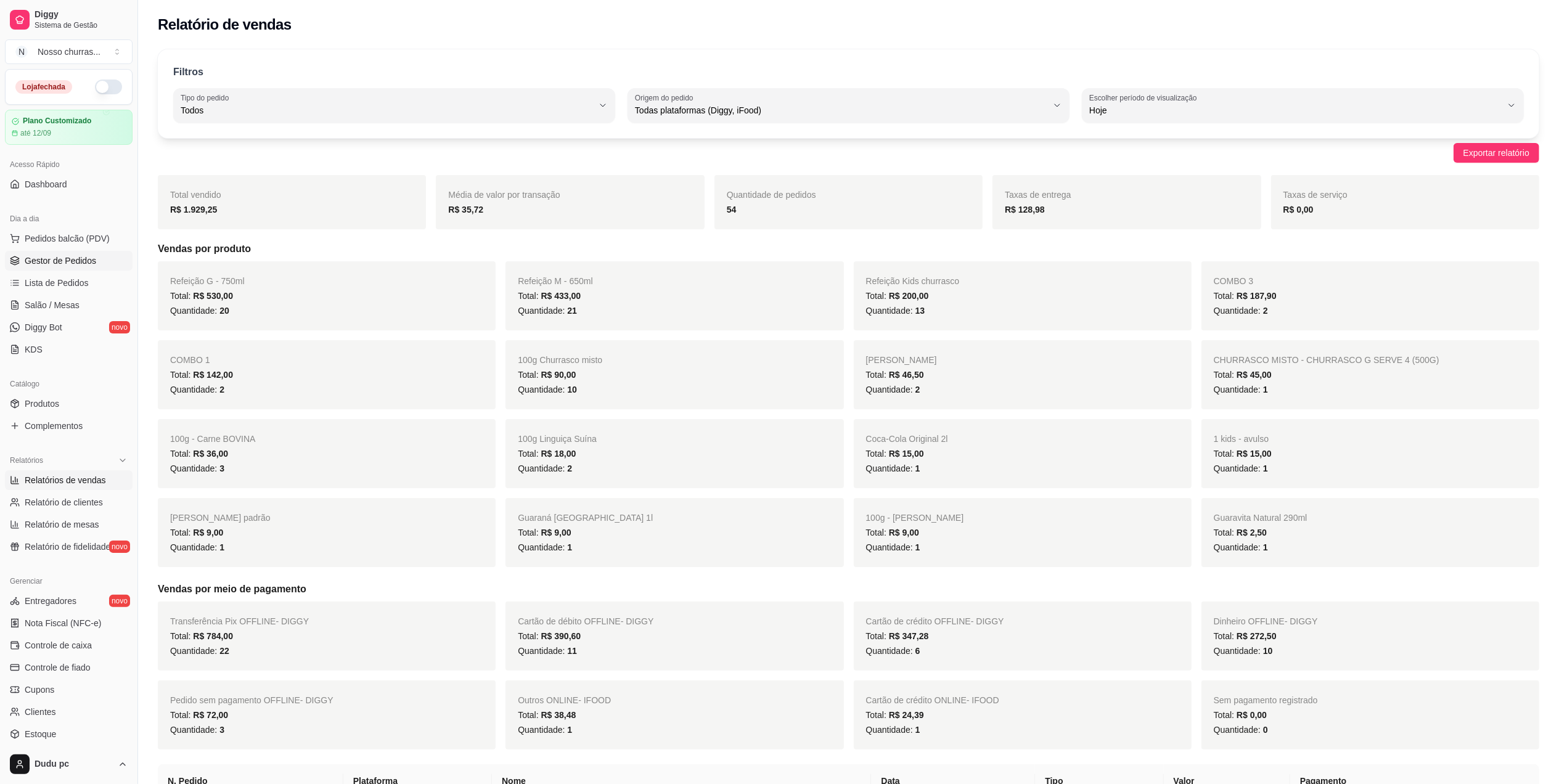
click at [70, 268] on link "Gestor de Pedidos" at bounding box center [68, 260] width 128 height 20
